Goal: Transaction & Acquisition: Purchase product/service

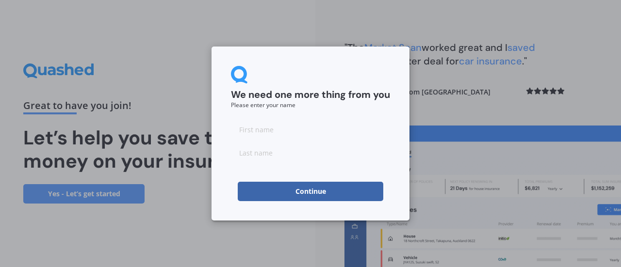
click at [276, 130] on input at bounding box center [310, 129] width 159 height 19
type input "[PERSON_NAME]"
click at [300, 192] on button "Continue" at bounding box center [311, 191] width 146 height 19
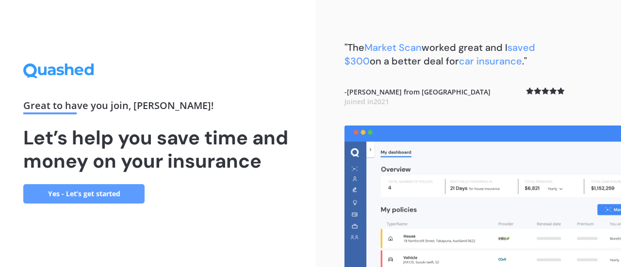
click at [107, 191] on link "Yes - Let’s get started" at bounding box center [83, 193] width 121 height 19
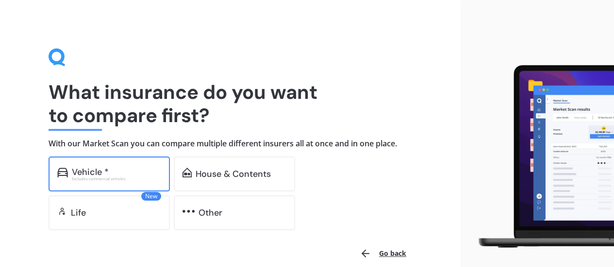
click at [119, 177] on div "Excludes commercial vehicles" at bounding box center [116, 179] width 89 height 4
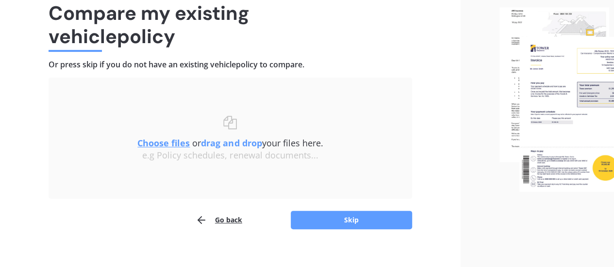
scroll to position [80, 0]
click at [341, 221] on button "Skip" at bounding box center [351, 220] width 121 height 18
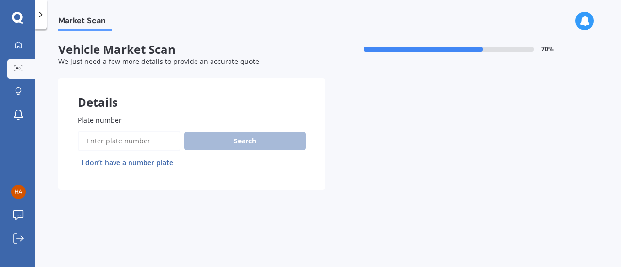
click at [154, 143] on input "Plate number" at bounding box center [129, 141] width 103 height 20
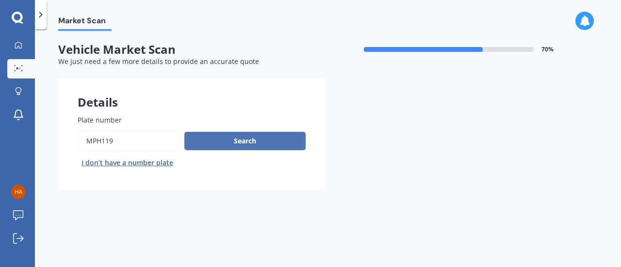
type input "MPH119"
click at [237, 146] on button "Search" at bounding box center [244, 141] width 121 height 18
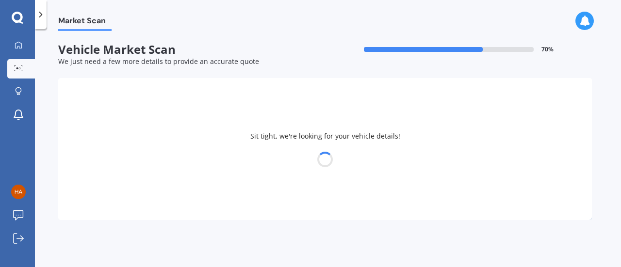
select select "MAZDA"
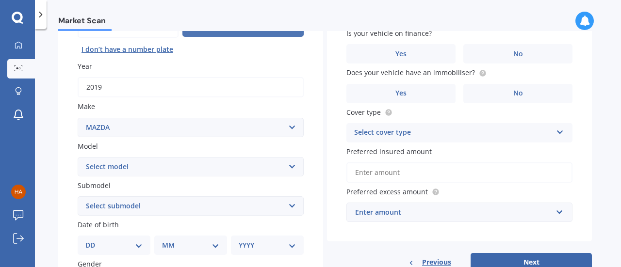
scroll to position [114, 0]
click at [289, 167] on select "Select model 121 2 3 323 323 / Familia 6 626 929 Atenza Autozam Axela AZ3 B2000…" at bounding box center [191, 166] width 226 height 19
select select "CX3"
click at [78, 157] on select "Select model 121 2 3 323 323 / Familia 6 626 929 Atenza Autozam Axela AZ3 B2000…" at bounding box center [191, 166] width 226 height 19
click at [289, 208] on select "Select submodel AWD 1.5L GSX diesel AWD 1.5L limited diesel AWD 2.0L GSX petrol…" at bounding box center [191, 205] width 226 height 19
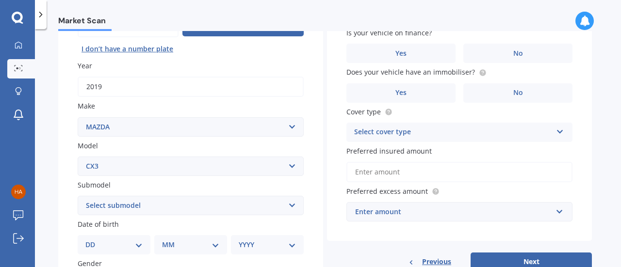
select select "FWD 2.0L GLX PETROL"
click at [78, 196] on select "Select submodel AWD 1.5L GSX diesel AWD 1.5L limited diesel AWD 2.0L GSX petrol…" at bounding box center [191, 205] width 226 height 19
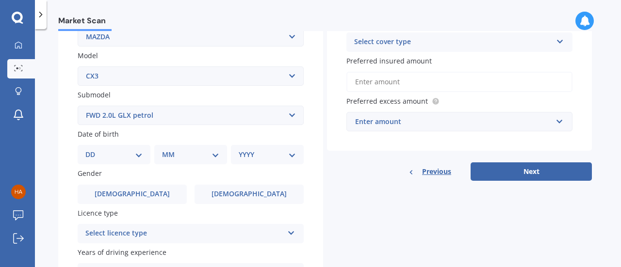
click at [137, 156] on select "DD 01 02 03 04 05 06 07 08 09 10 11 12 13 14 15 16 17 18 19 20 21 22 23 24 25 2…" at bounding box center [113, 154] width 57 height 11
select select "19"
click at [93, 150] on select "DD 01 02 03 04 05 06 07 08 09 10 11 12 13 14 15 16 17 18 19 20 21 22 23 24 25 2…" at bounding box center [113, 154] width 57 height 11
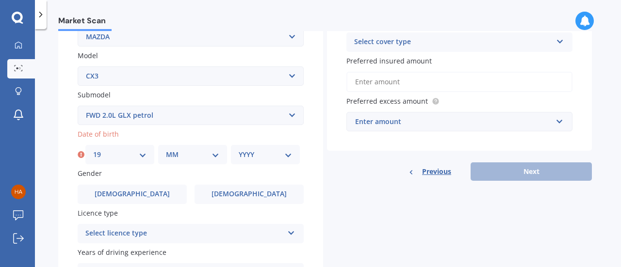
click at [213, 155] on select "MM 01 02 03 04 05 06 07 08 09 10 11 12" at bounding box center [192, 154] width 53 height 11
select select "04"
click at [166, 150] on select "MM 01 02 03 04 05 06 07 08 09 10 11 12" at bounding box center [192, 154] width 53 height 11
click at [286, 156] on select "YYYY 2025 2024 2023 2022 2021 2020 2019 2018 2017 2016 2015 2014 2013 2012 2011…" at bounding box center [265, 154] width 53 height 11
select select "1957"
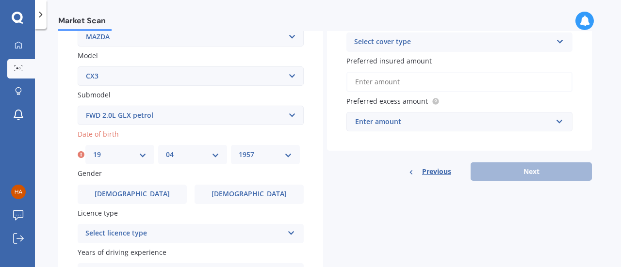
click at [239, 150] on select "YYYY 2025 2024 2023 2022 2021 2020 2019 2018 2017 2016 2015 2014 2013 2012 2011…" at bounding box center [265, 154] width 53 height 11
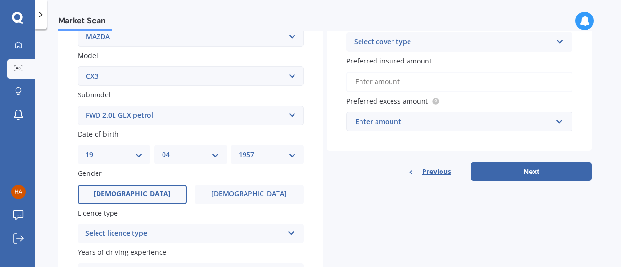
click at [156, 196] on label "[DEMOGRAPHIC_DATA]" at bounding box center [132, 194] width 109 height 19
click at [0, 0] on input "[DEMOGRAPHIC_DATA]" at bounding box center [0, 0] width 0 height 0
click at [294, 235] on icon at bounding box center [291, 231] width 8 height 7
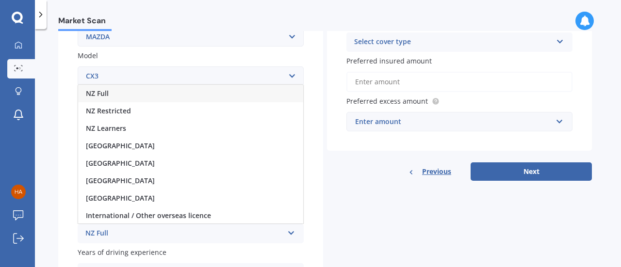
click at [109, 94] on div "NZ Full" at bounding box center [190, 93] width 225 height 17
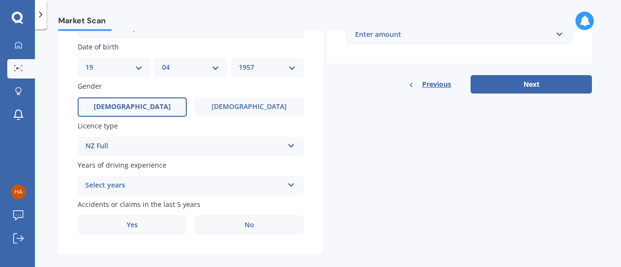
scroll to position [305, 0]
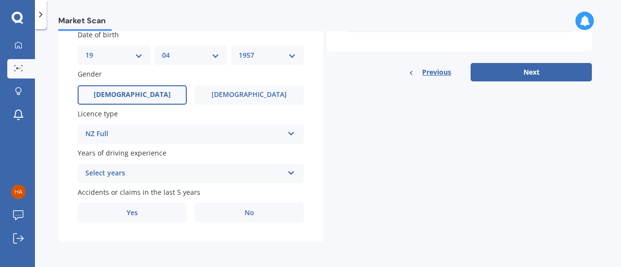
click at [291, 173] on icon at bounding box center [291, 171] width 8 height 7
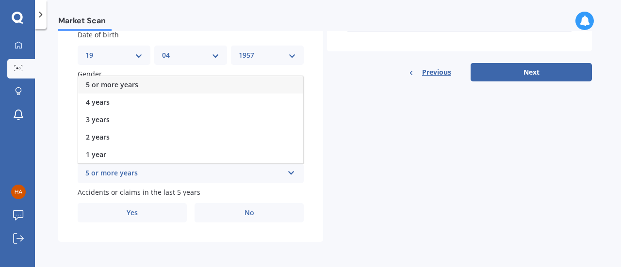
click at [236, 84] on div "5 or more years" at bounding box center [190, 84] width 225 height 17
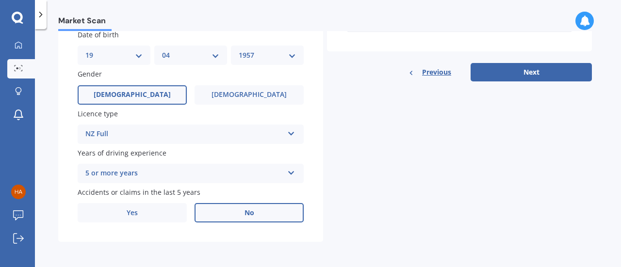
click at [245, 212] on span "No" at bounding box center [250, 213] width 10 height 8
click at [0, 0] on input "No" at bounding box center [0, 0] width 0 height 0
click at [508, 72] on button "Next" at bounding box center [531, 72] width 121 height 18
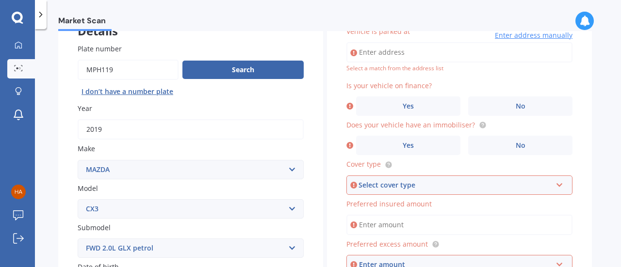
scroll to position [66, 0]
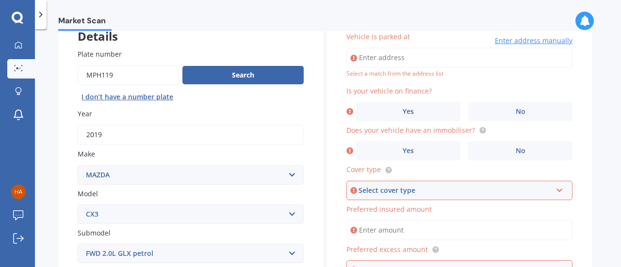
click at [458, 61] on input "Vehicle is parked at" at bounding box center [459, 58] width 226 height 20
type input "[STREET_ADDRESS][PERSON_NAME]"
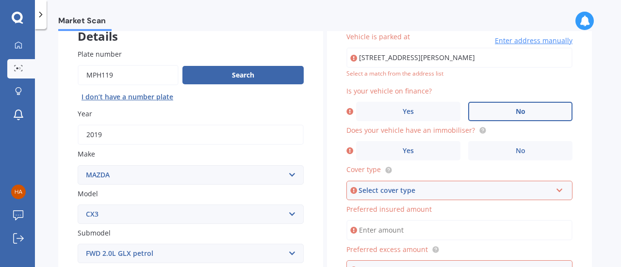
click at [506, 114] on label "No" at bounding box center [520, 111] width 104 height 19
click at [0, 0] on input "No" at bounding box center [0, 0] width 0 height 0
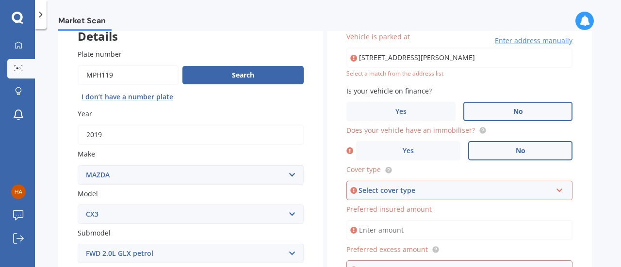
click at [504, 152] on label "No" at bounding box center [520, 150] width 104 height 19
click at [0, 0] on input "No" at bounding box center [0, 0] width 0 height 0
click at [558, 191] on icon at bounding box center [559, 188] width 8 height 7
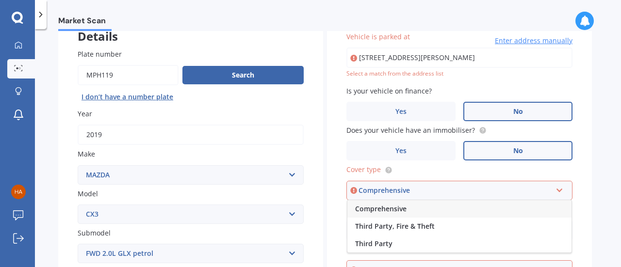
click at [405, 208] on span "Comprehensive" at bounding box center [380, 208] width 51 height 9
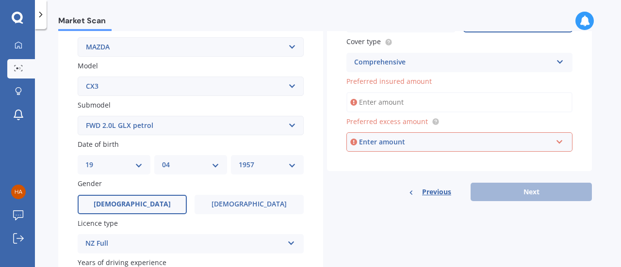
scroll to position [197, 0]
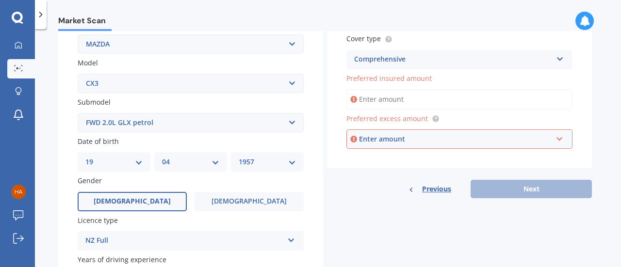
click at [446, 103] on input "Preferred insured amount" at bounding box center [459, 99] width 226 height 20
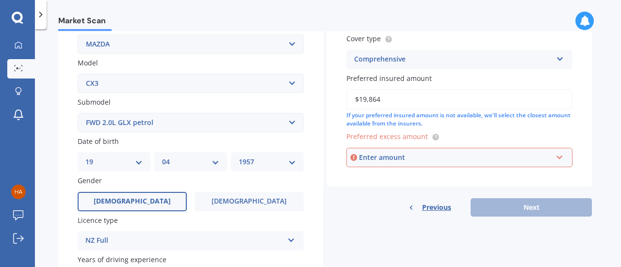
type input "$19,864"
click at [469, 161] on div "Enter amount" at bounding box center [455, 157] width 193 height 11
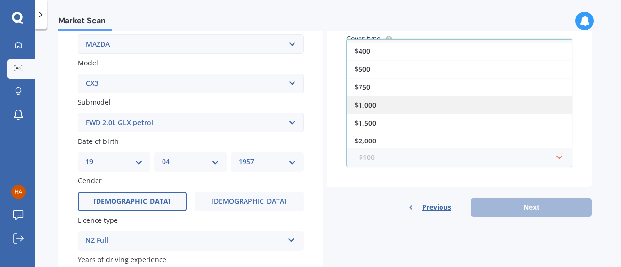
scroll to position [0, 0]
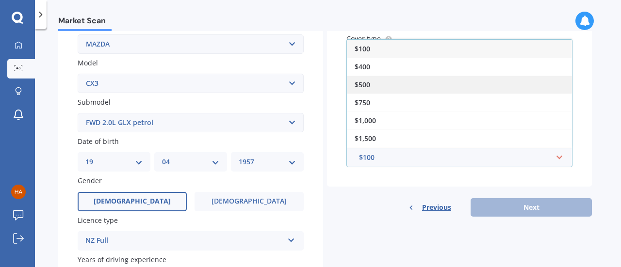
click at [393, 83] on div "$500" at bounding box center [459, 85] width 225 height 18
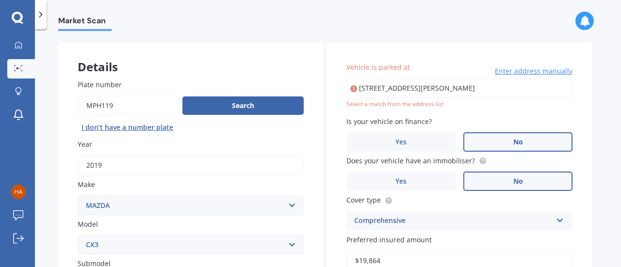
scroll to position [35, 0]
click at [428, 91] on input "[STREET_ADDRESS][PERSON_NAME]" at bounding box center [459, 89] width 226 height 20
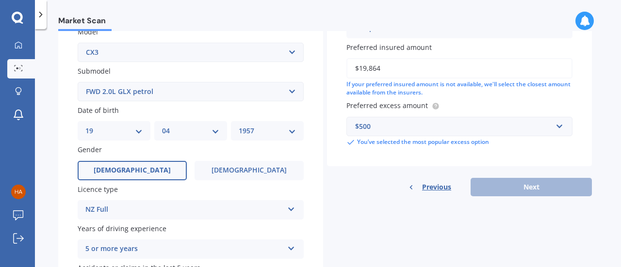
scroll to position [229, 0]
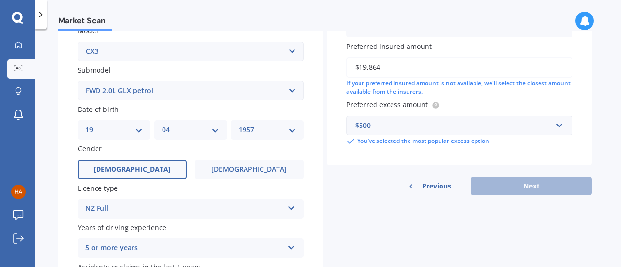
click at [512, 191] on div "Previous Next" at bounding box center [459, 186] width 265 height 18
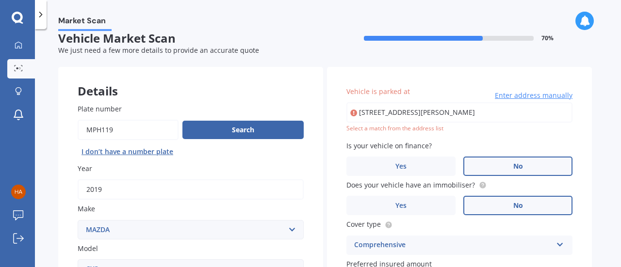
scroll to position [12, 0]
click at [495, 110] on input "[STREET_ADDRESS][PERSON_NAME]" at bounding box center [459, 112] width 226 height 20
click at [498, 113] on input "[STREET_ADDRESS][PERSON_NAME]" at bounding box center [459, 112] width 226 height 20
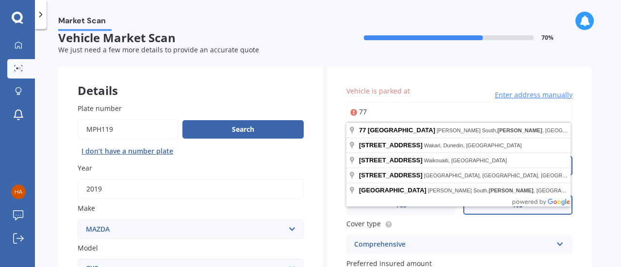
type input "7"
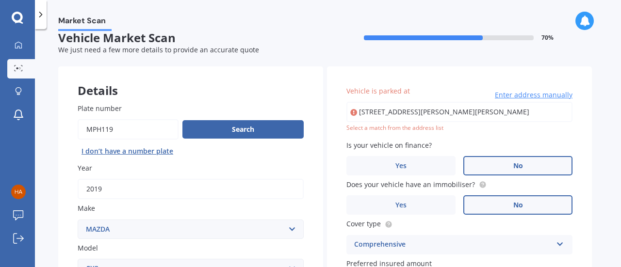
type input "[STREET_ADDRESS][PERSON_NAME][PERSON_NAME]"
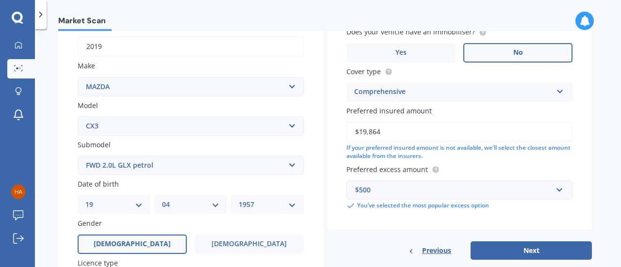
scroll to position [205, 0]
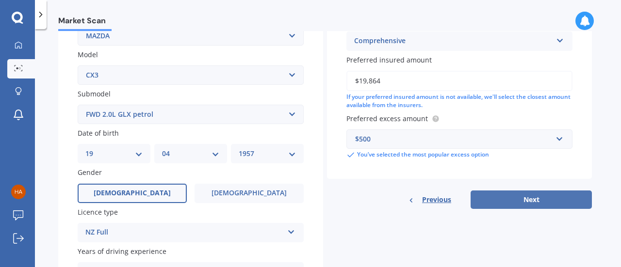
click at [505, 201] on button "Next" at bounding box center [531, 200] width 121 height 18
select select "19"
select select "04"
select select "1957"
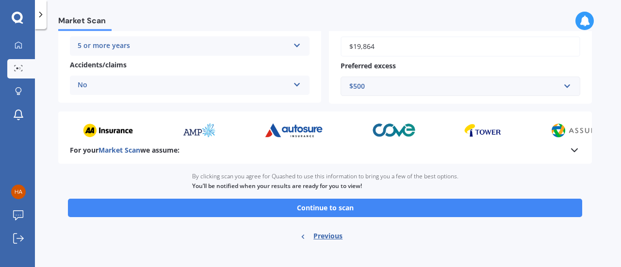
scroll to position [234, 0]
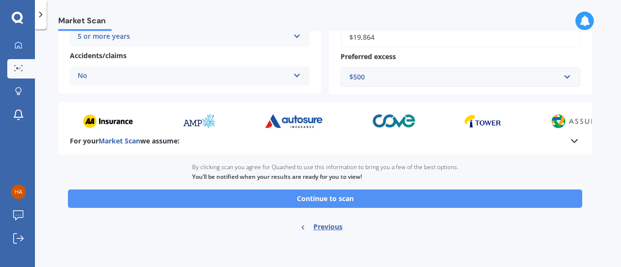
click at [357, 201] on button "Continue to scan" at bounding box center [325, 199] width 514 height 18
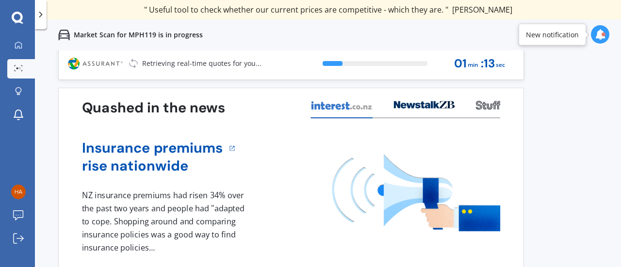
scroll to position [4, 0]
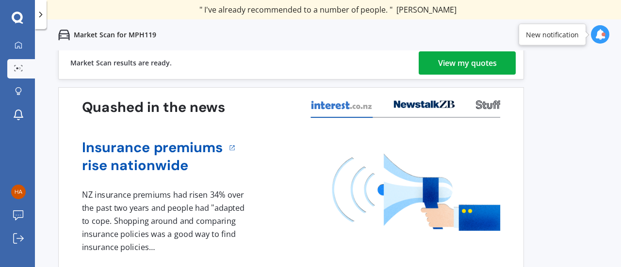
click at [457, 65] on div "View my quotes" at bounding box center [467, 62] width 59 height 23
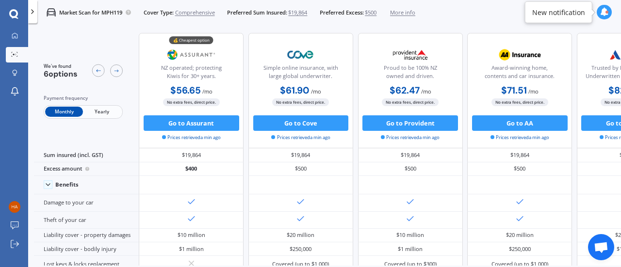
click at [99, 116] on span "Yearly" at bounding box center [102, 112] width 38 height 10
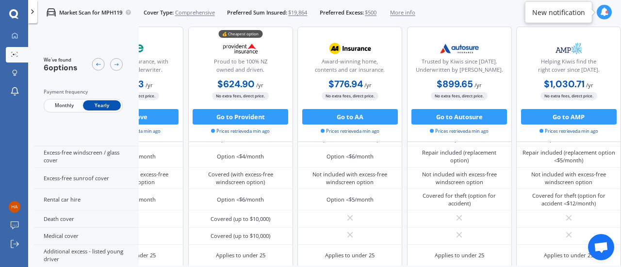
scroll to position [355, 0]
